Goal: Check status: Check status

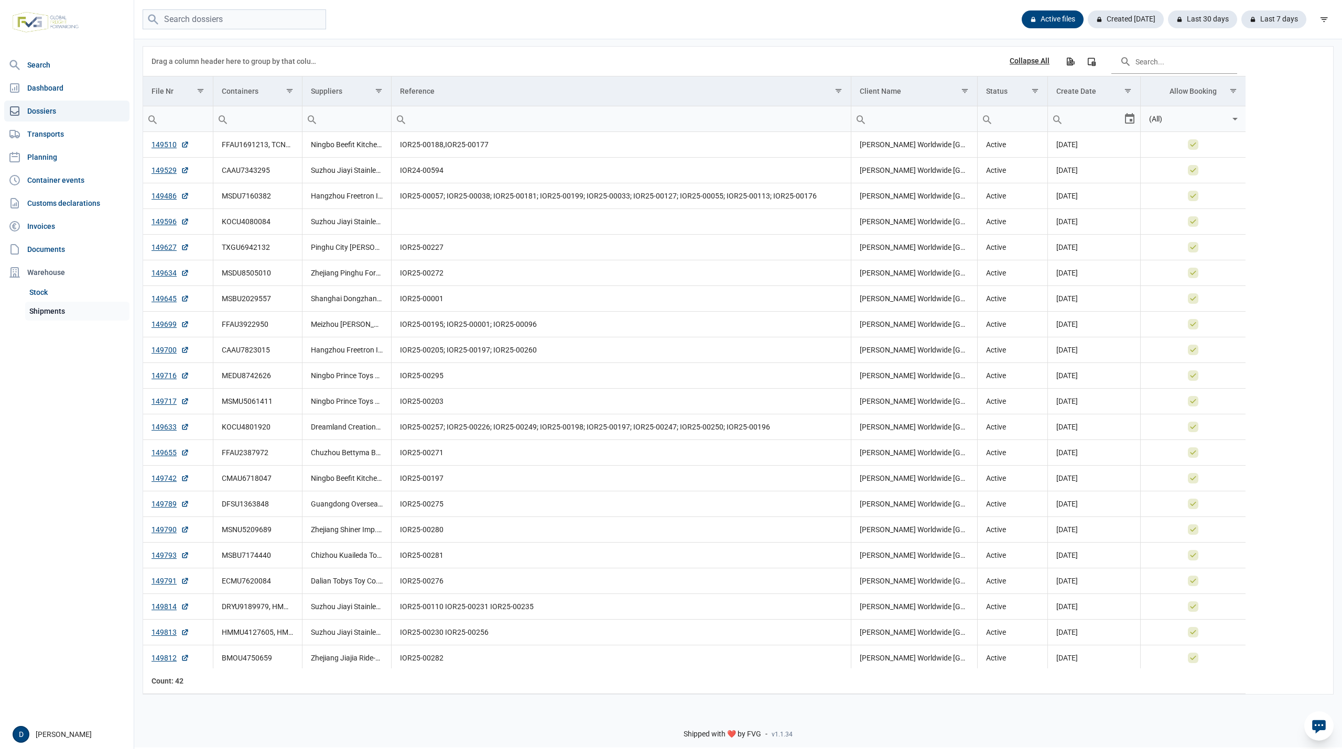
click at [55, 302] on link "Shipments" at bounding box center [77, 311] width 104 height 19
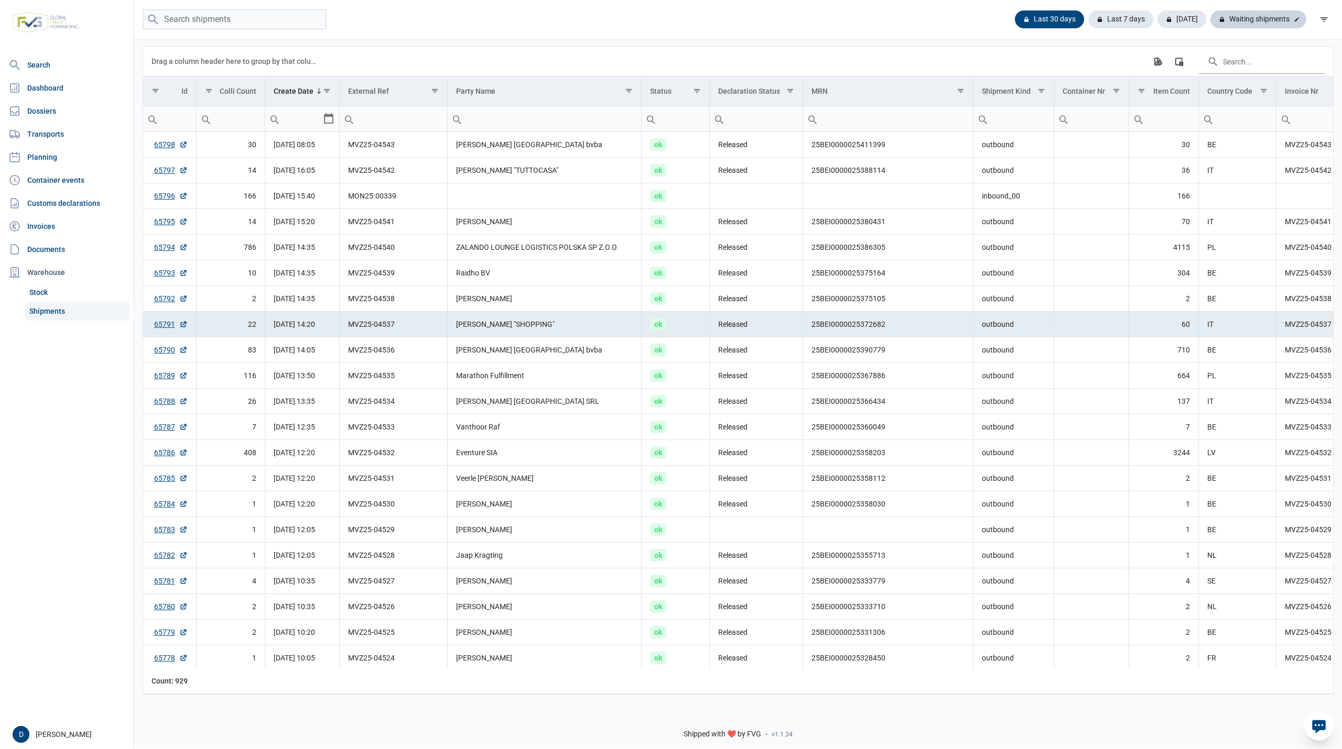
click at [1248, 20] on div "Waiting shipments" at bounding box center [1258, 19] width 96 height 18
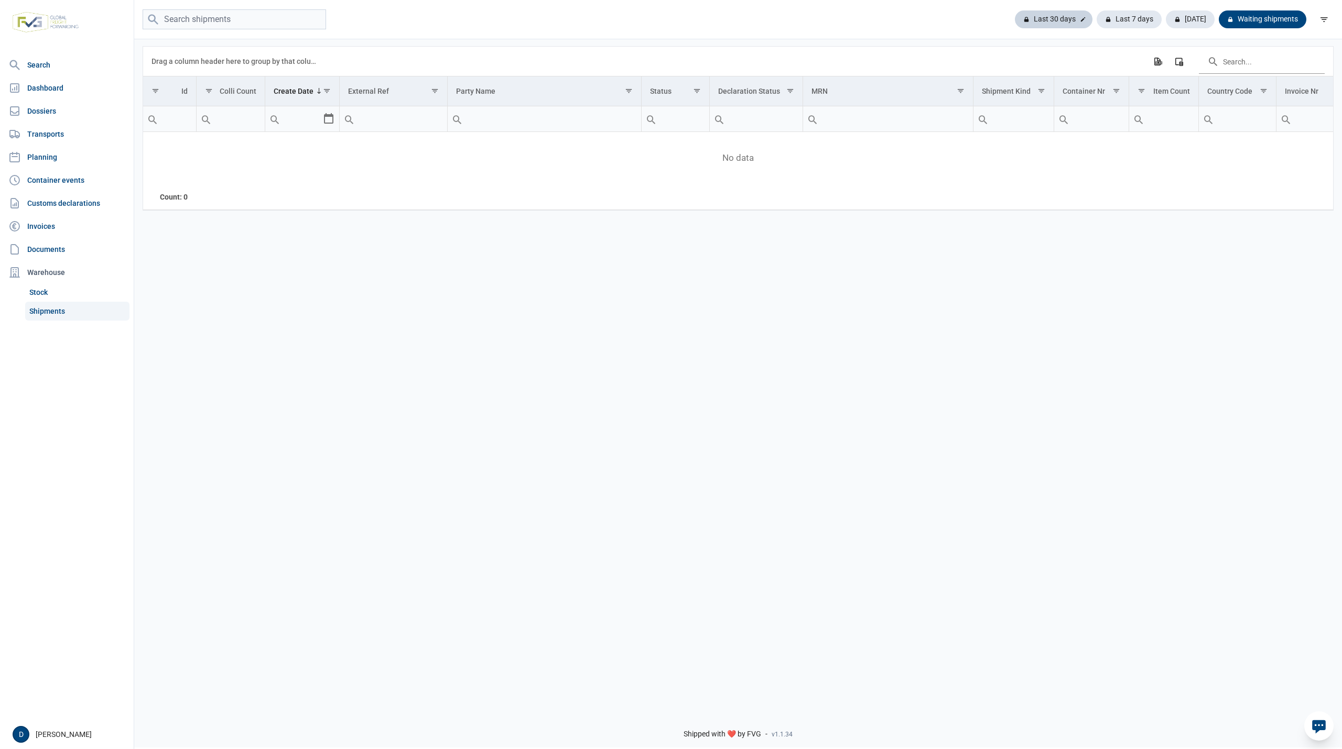
click at [1051, 15] on div "Last 30 days" at bounding box center [1054, 19] width 78 height 18
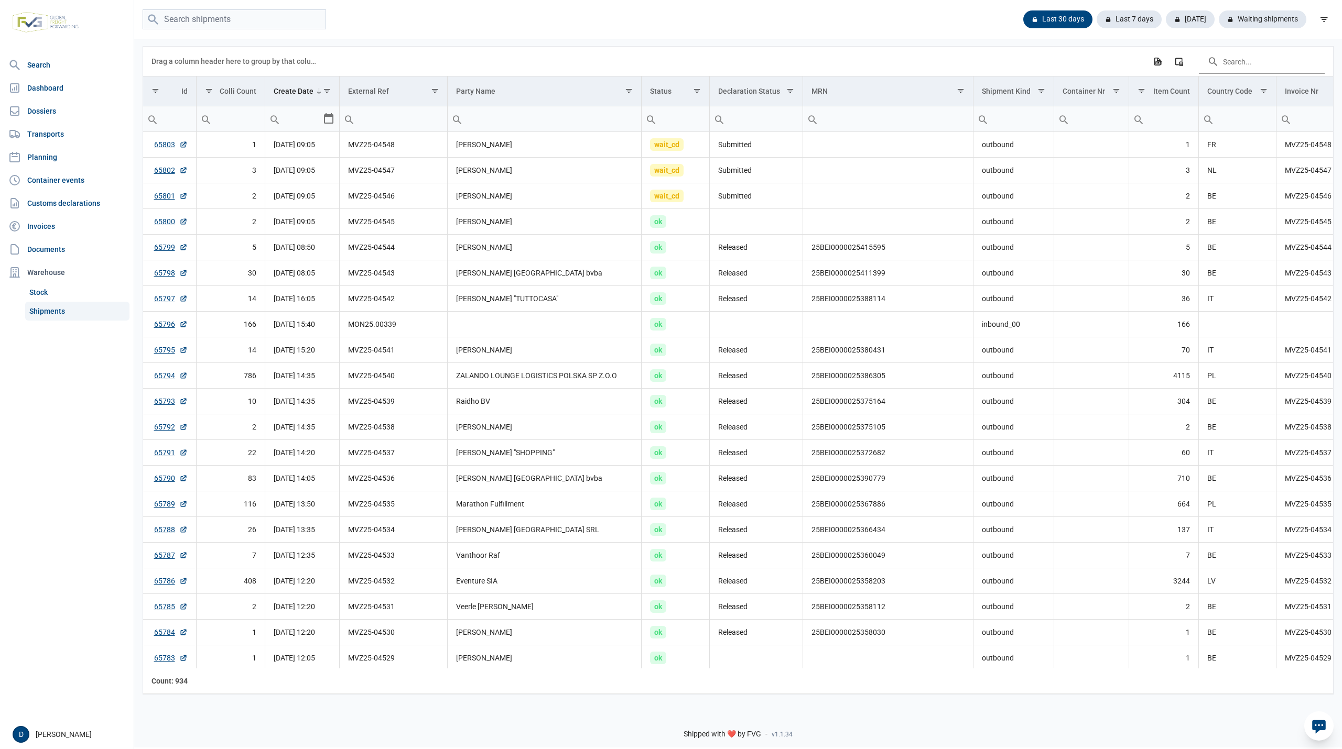
click at [609, 26] on div "Last 30 days Last 7 days Today Waiting shipments" at bounding box center [737, 19] width 1207 height 20
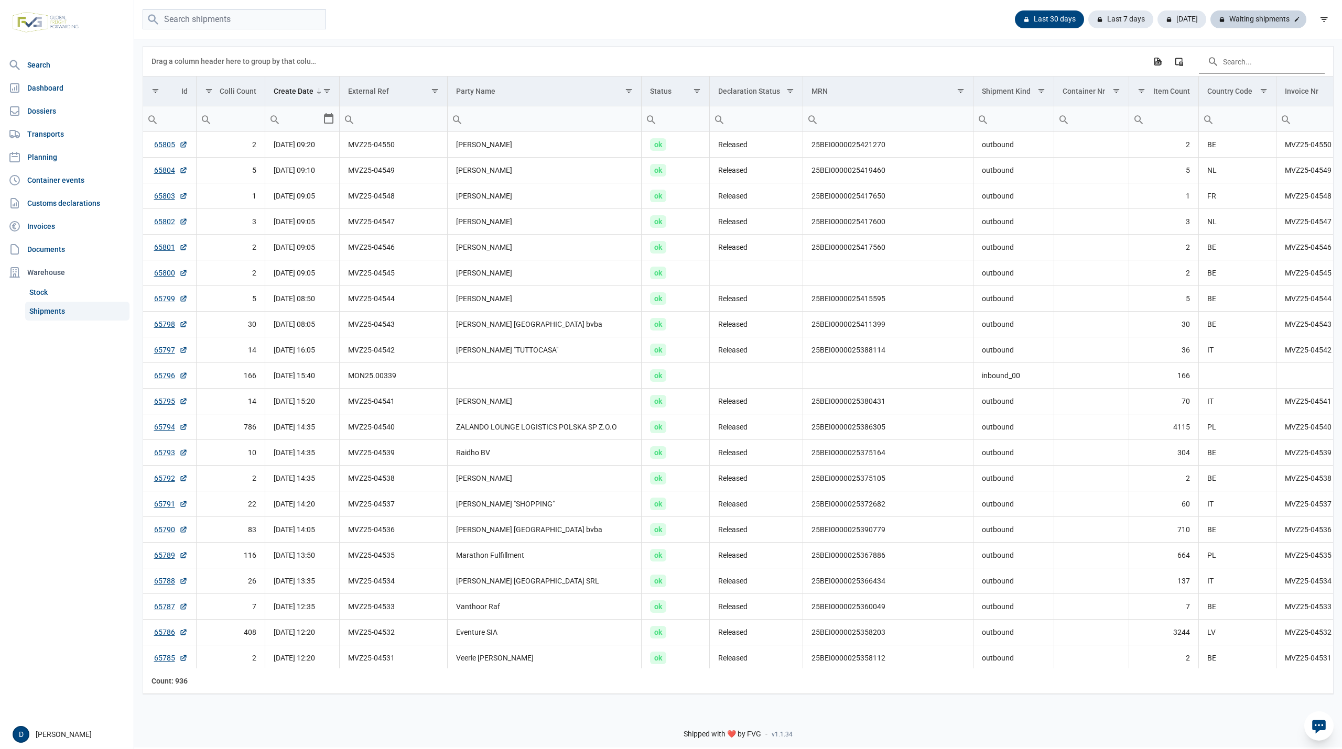
click at [1273, 17] on div "Waiting shipments" at bounding box center [1258, 19] width 96 height 18
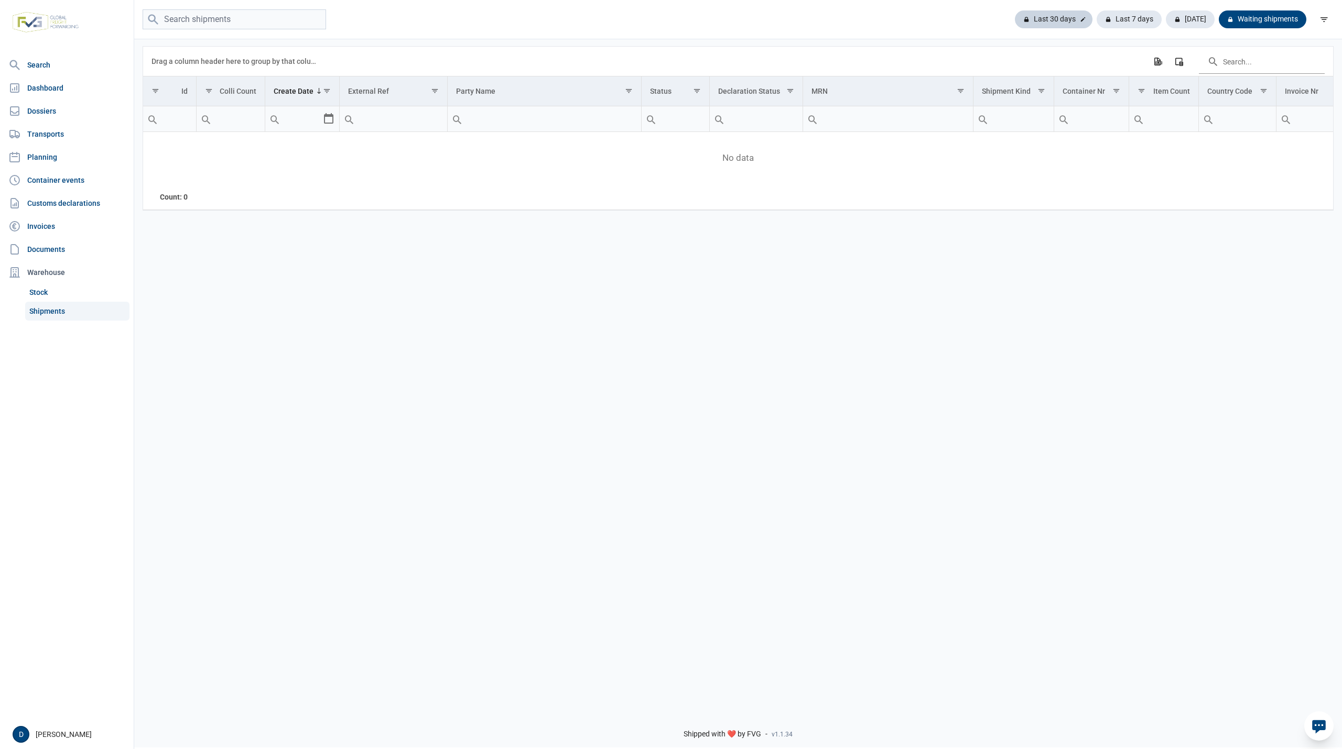
click at [1051, 13] on div "Last 30 days" at bounding box center [1054, 19] width 78 height 18
